Goal: Information Seeking & Learning: Learn about a topic

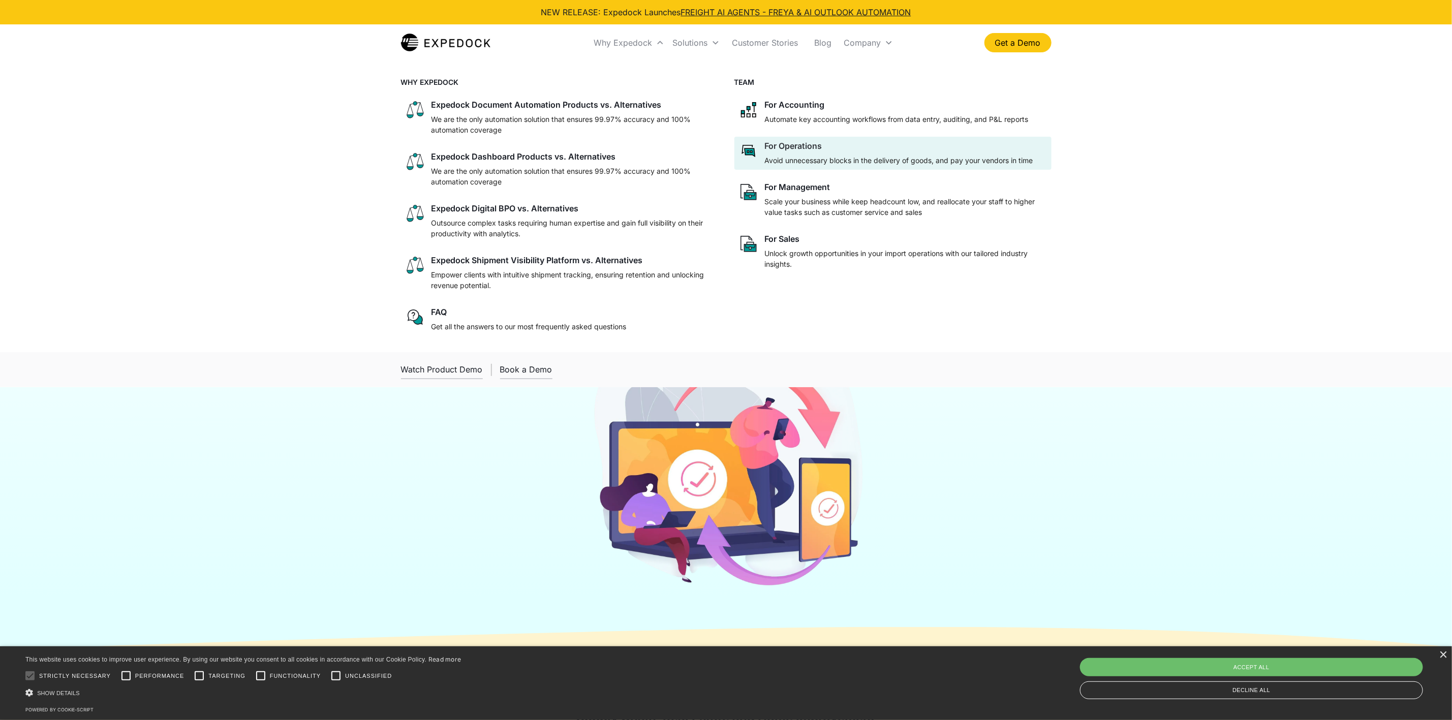
click at [862, 161] on p "Avoid unnecessary blocks in the delivery of goods, and pay your vendors in time" at bounding box center [899, 160] width 268 height 11
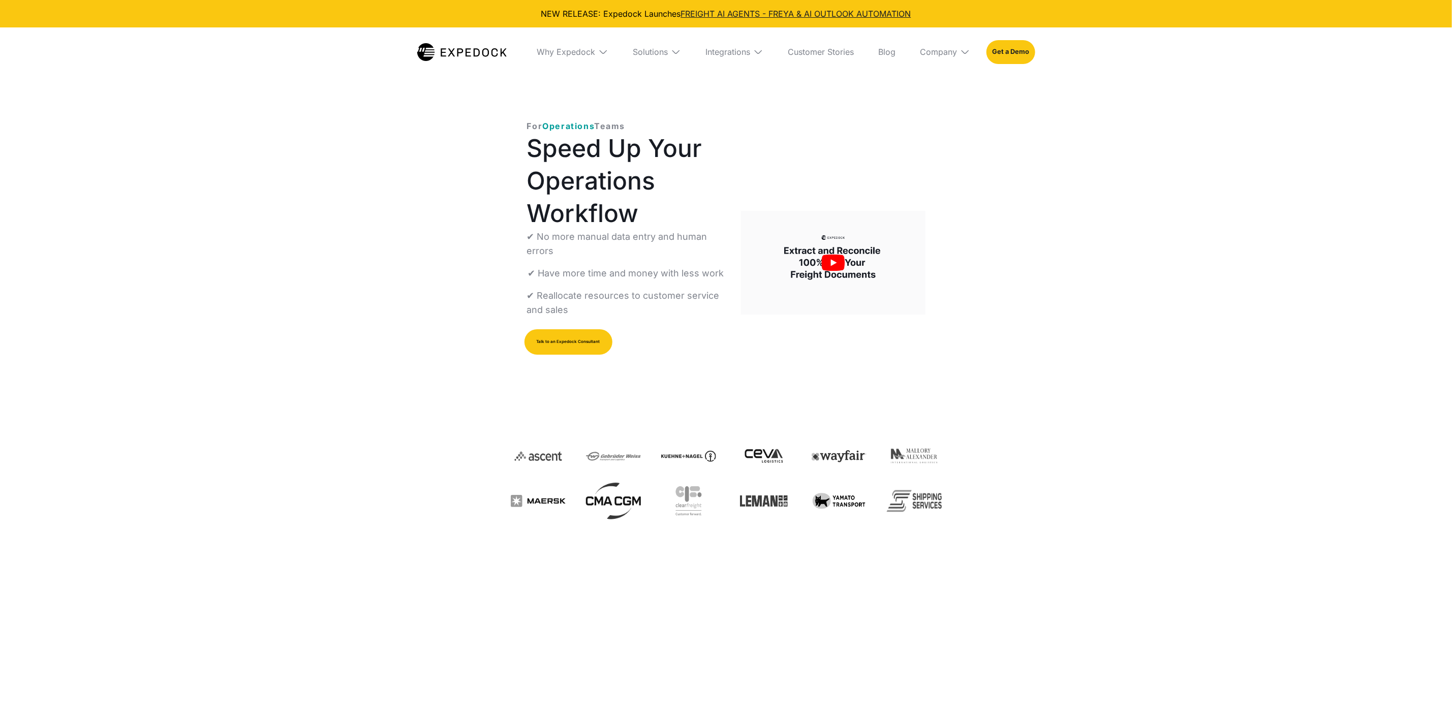
select select
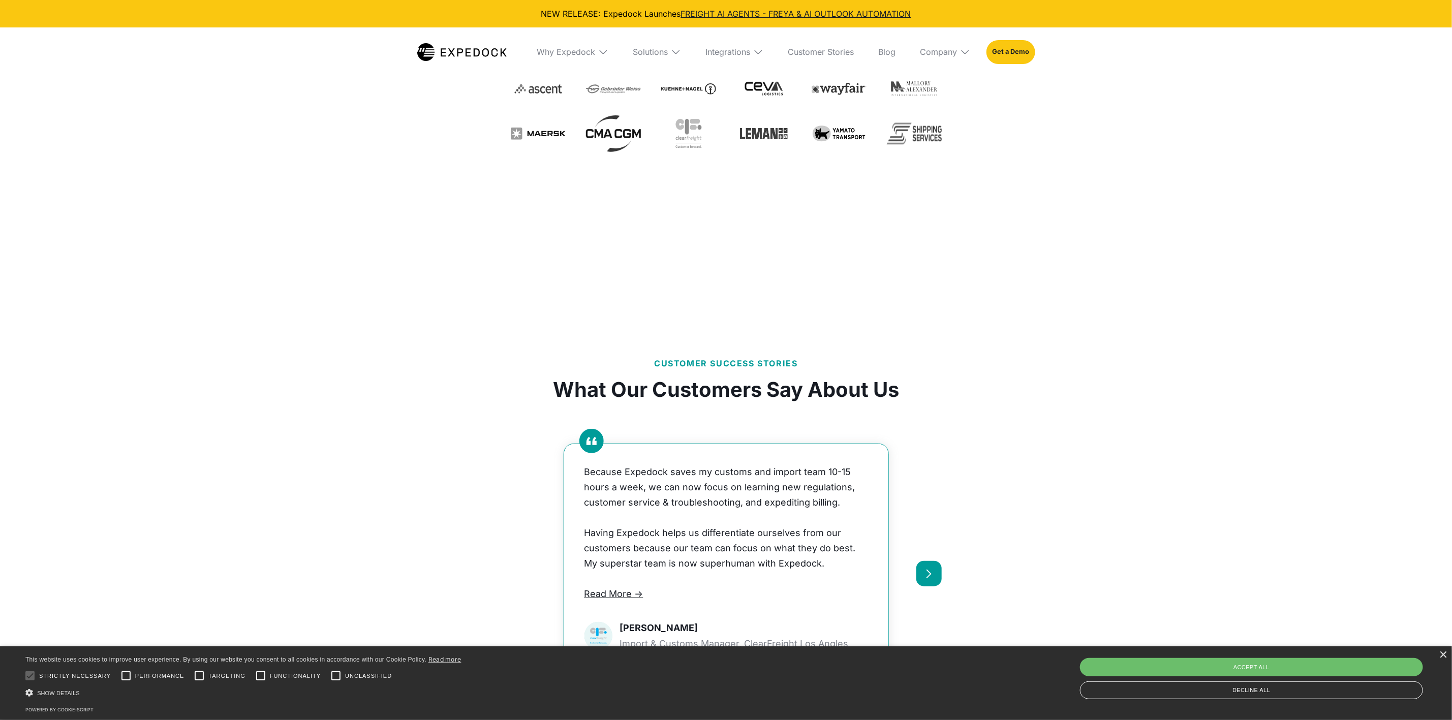
scroll to position [381, 0]
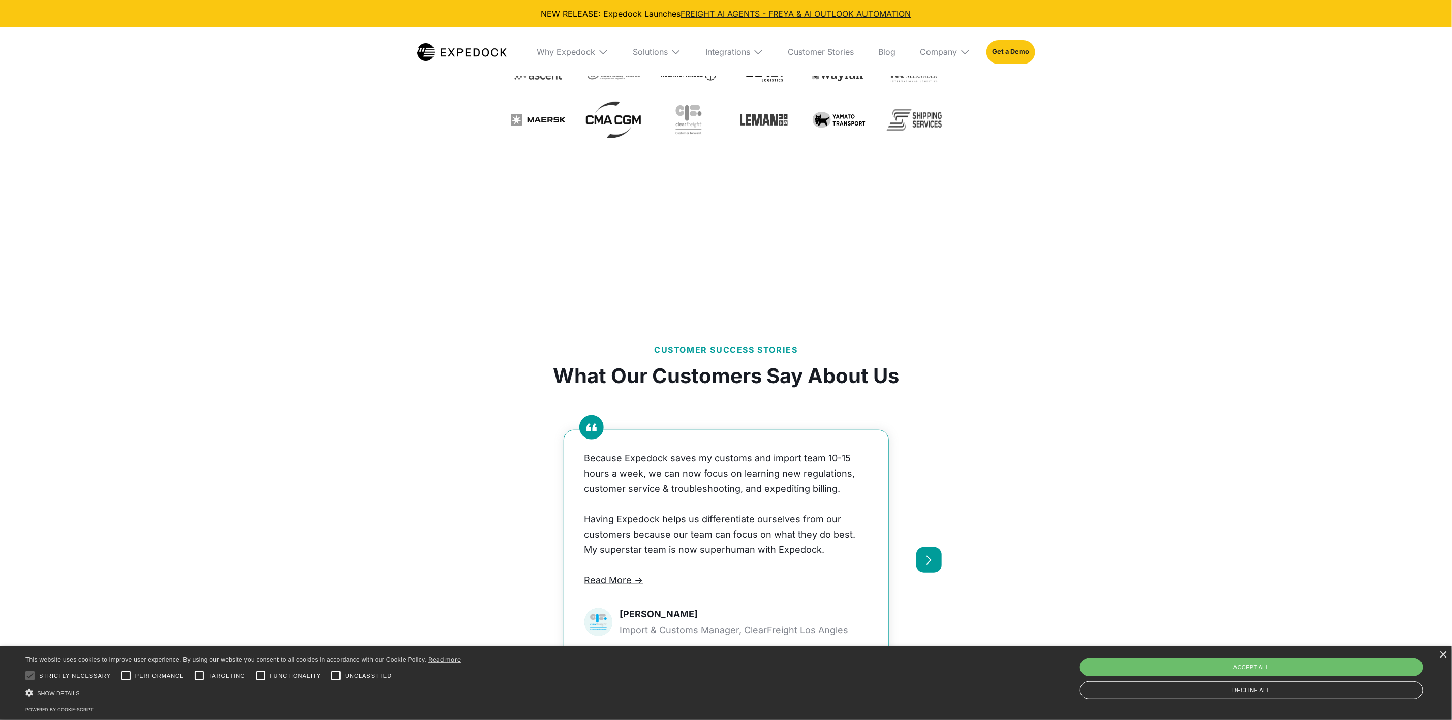
drag, startPoint x: 525, startPoint y: 136, endPoint x: 582, endPoint y: 90, distance: 73.7
click at [524, 139] on div "For Operations Teams Speed Up Your Operations Workflow ✔ No more manual data en…" at bounding box center [726, 10] width 431 height 576
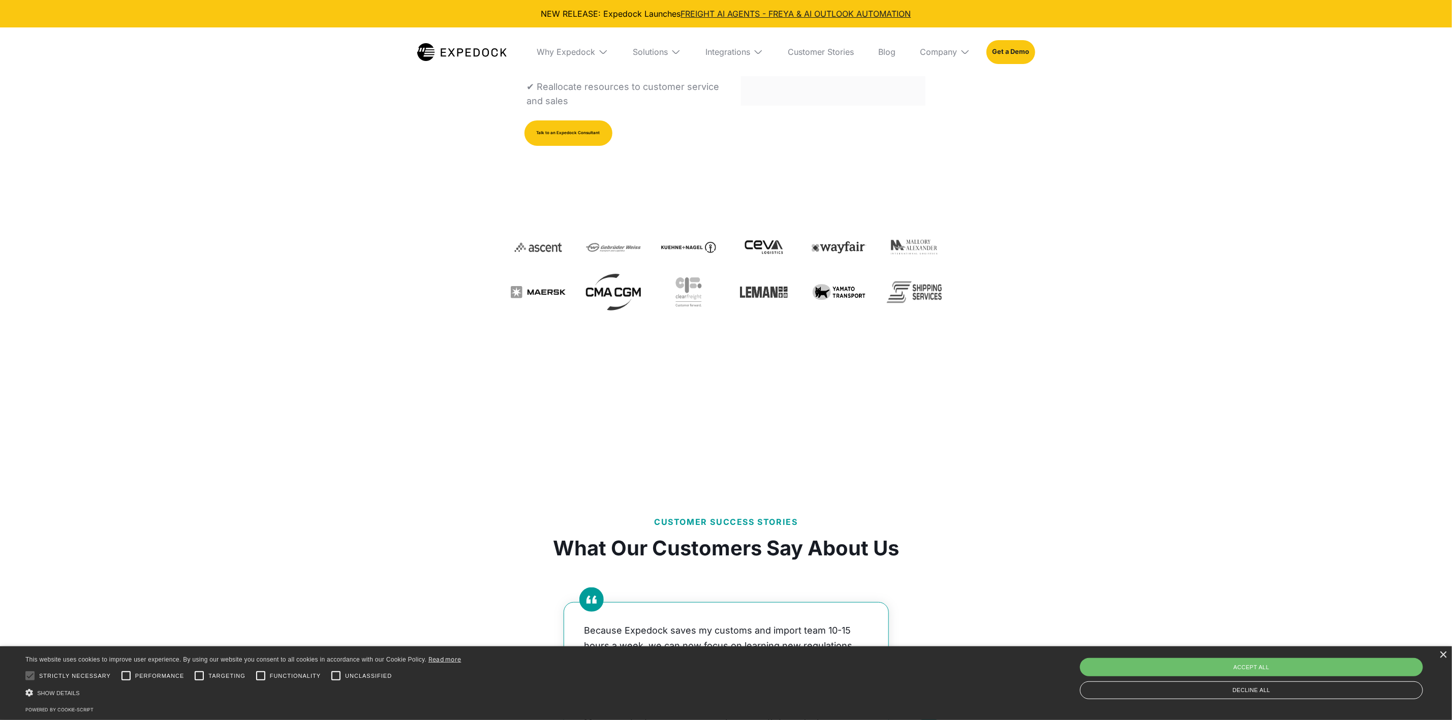
scroll to position [0, 0]
